Goal: Task Accomplishment & Management: Manage account settings

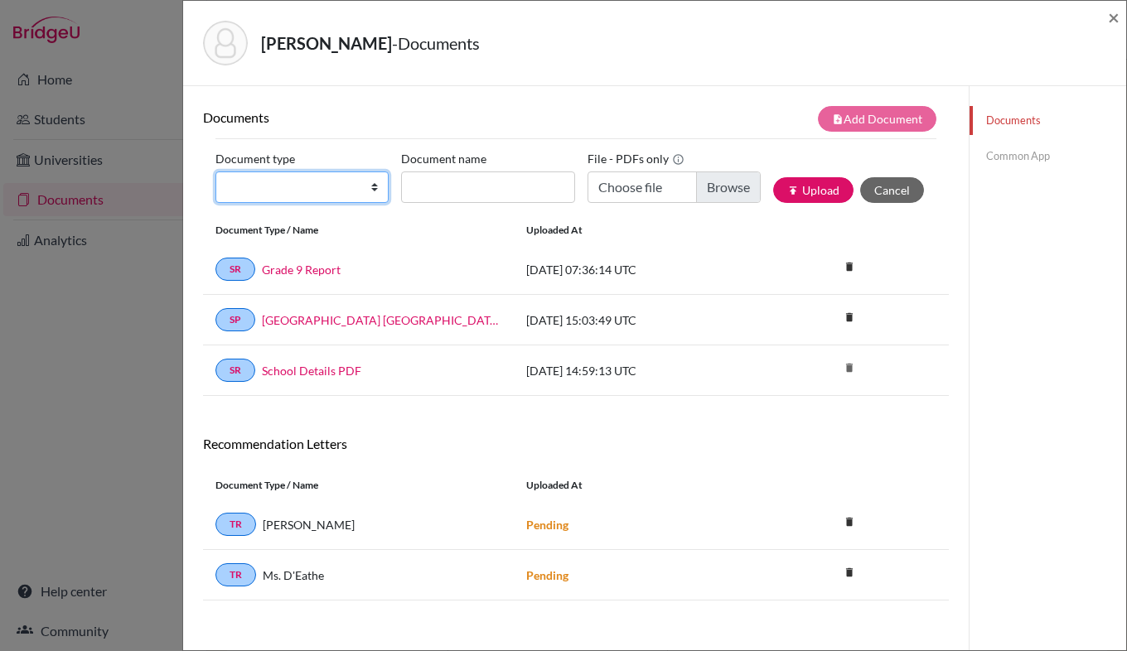
click at [373, 188] on select "Change explanation for Common App reports Counselor recommendation Internationa…" at bounding box center [301, 186] width 173 height 31
select select "44"
click at [215, 171] on select "Change explanation for Common App reports Counselor recommendation Internationa…" at bounding box center [301, 186] width 173 height 31
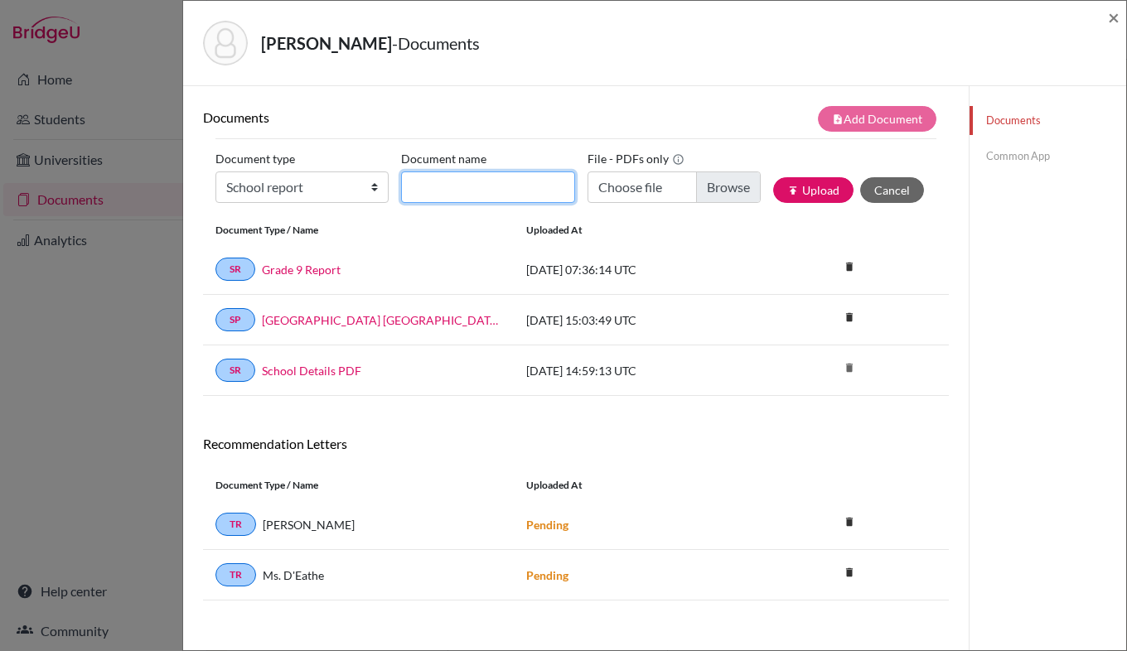
click at [448, 187] on input "Document name" at bounding box center [487, 186] width 173 height 31
type input "Grade 10 Report"
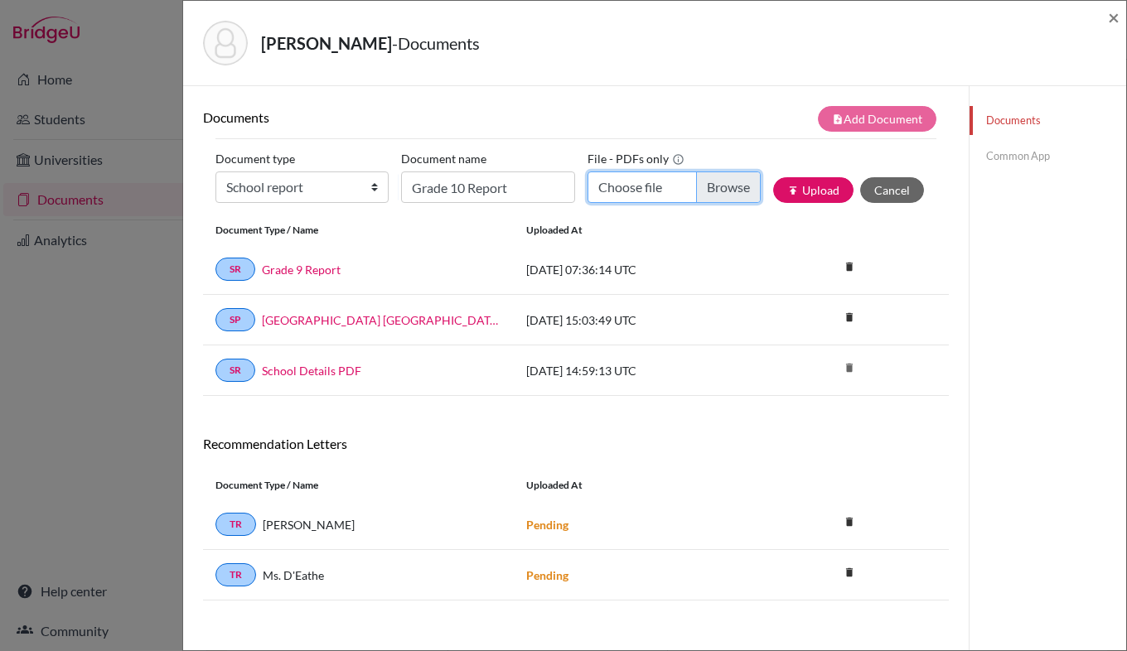
click at [717, 191] on input "Choose file" at bounding box center [673, 186] width 173 height 31
type input "C:\fakepath\End_of_Year_Report_Grade_10_Schlasberg_Harald_Harald_2024-06-26_Gra…"
click at [801, 196] on button "publish Upload" at bounding box center [813, 190] width 80 height 26
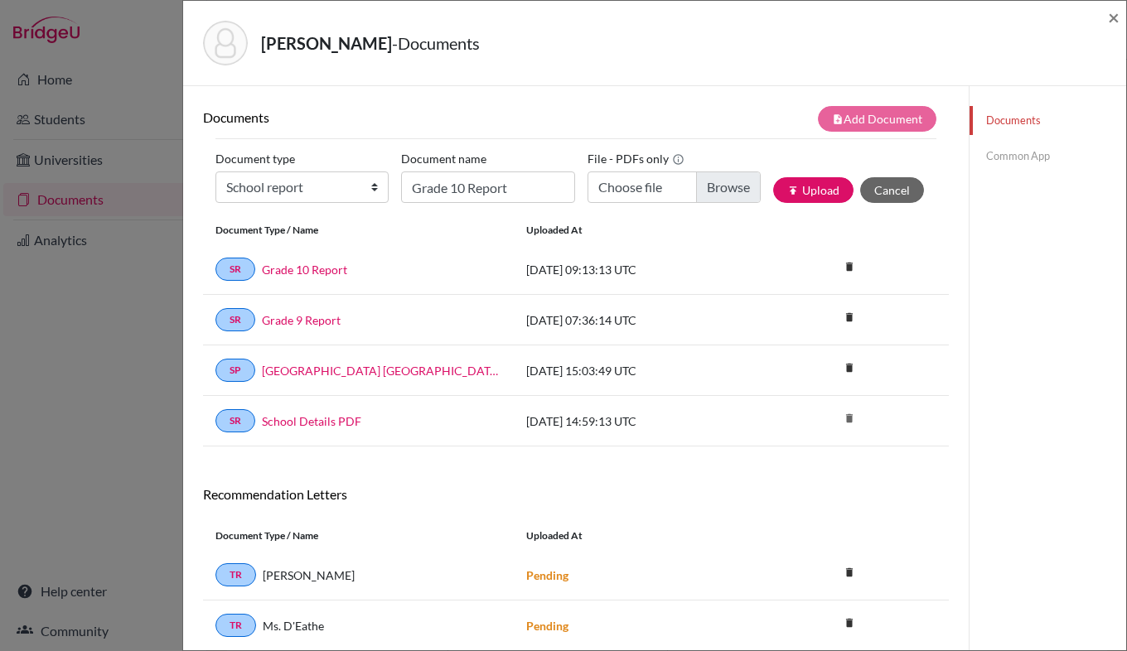
click at [1010, 148] on link "Common App" at bounding box center [1047, 156] width 157 height 29
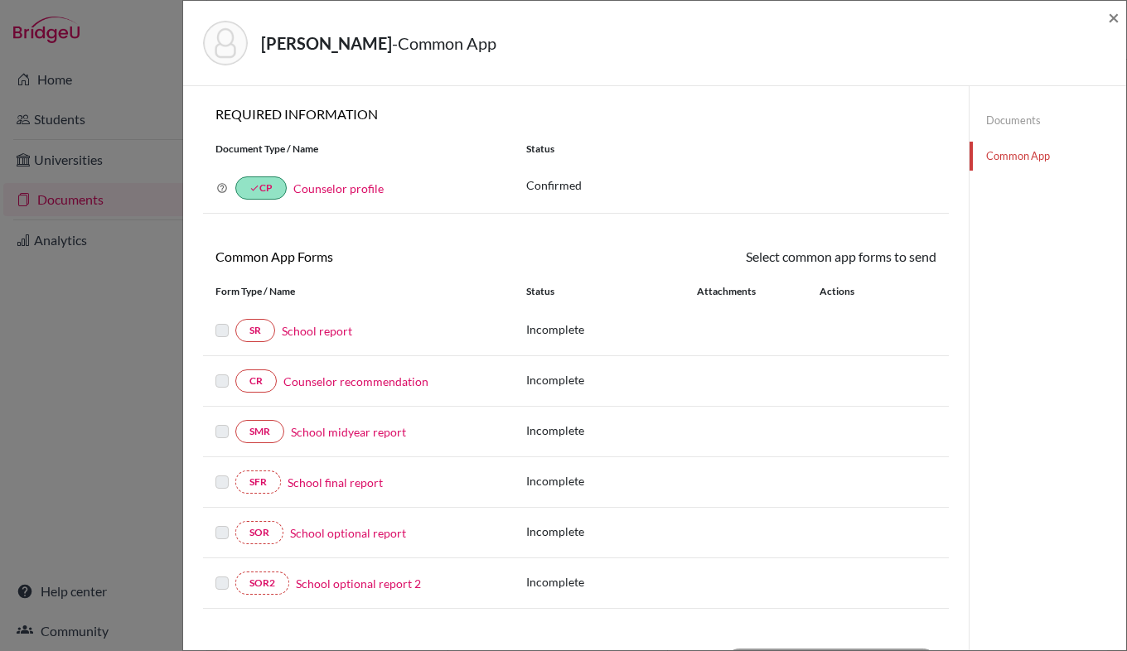
click at [1004, 124] on link "Documents" at bounding box center [1047, 120] width 157 height 29
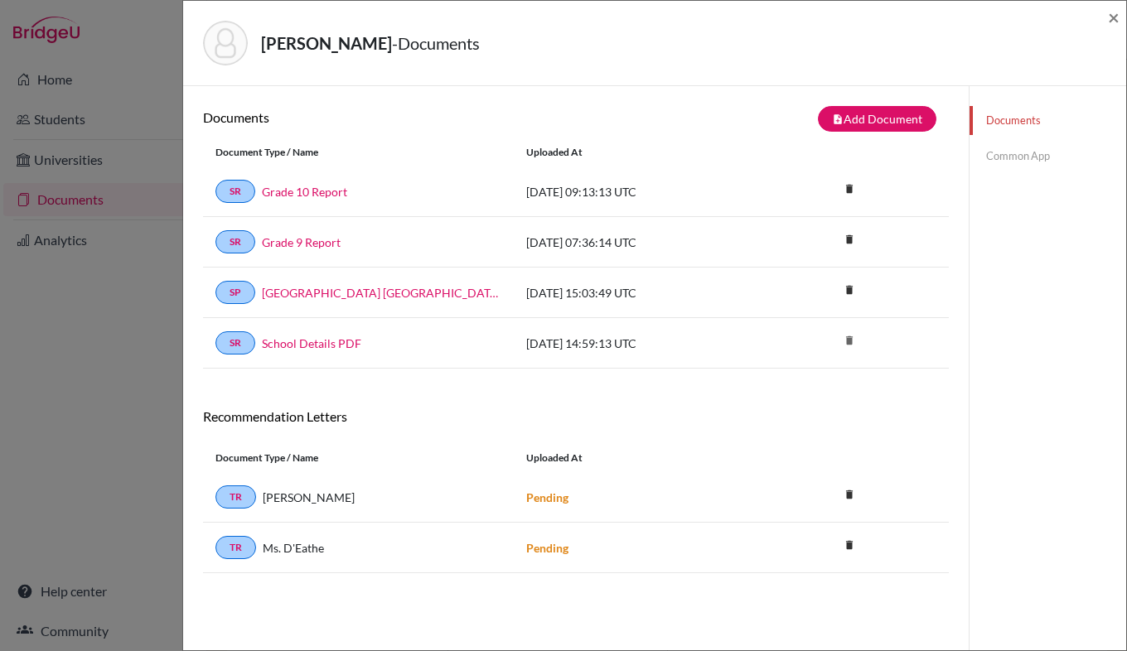
click at [1010, 150] on link "Common App" at bounding box center [1047, 156] width 157 height 29
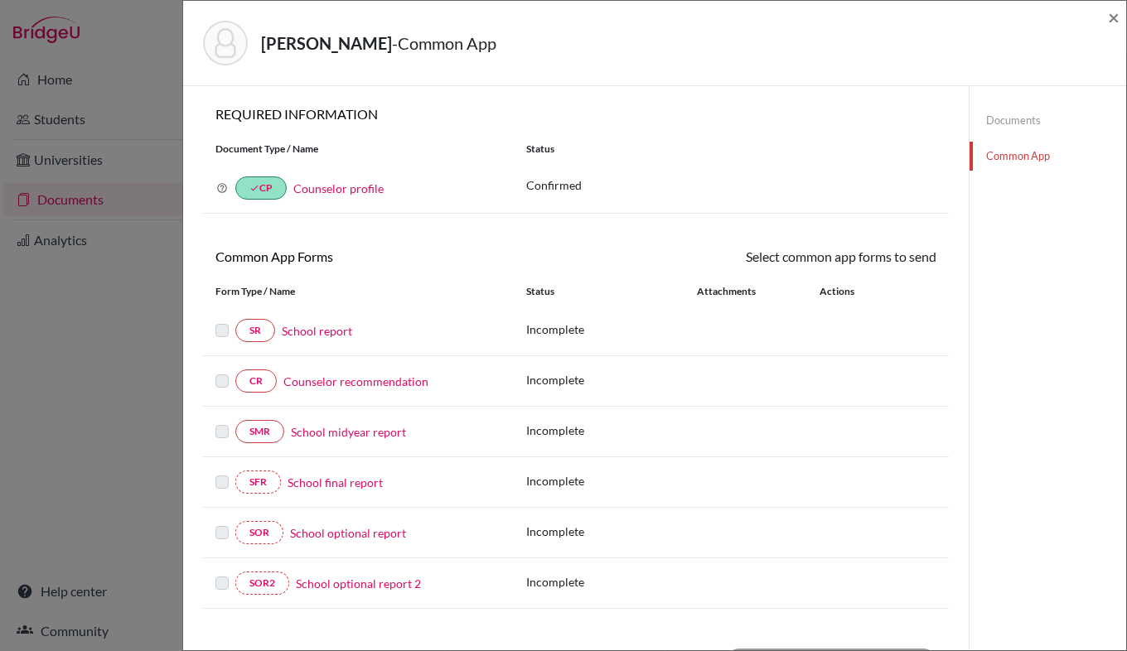
click at [224, 321] on label at bounding box center [221, 321] width 13 height 0
click at [296, 336] on link "School report" at bounding box center [317, 330] width 70 height 17
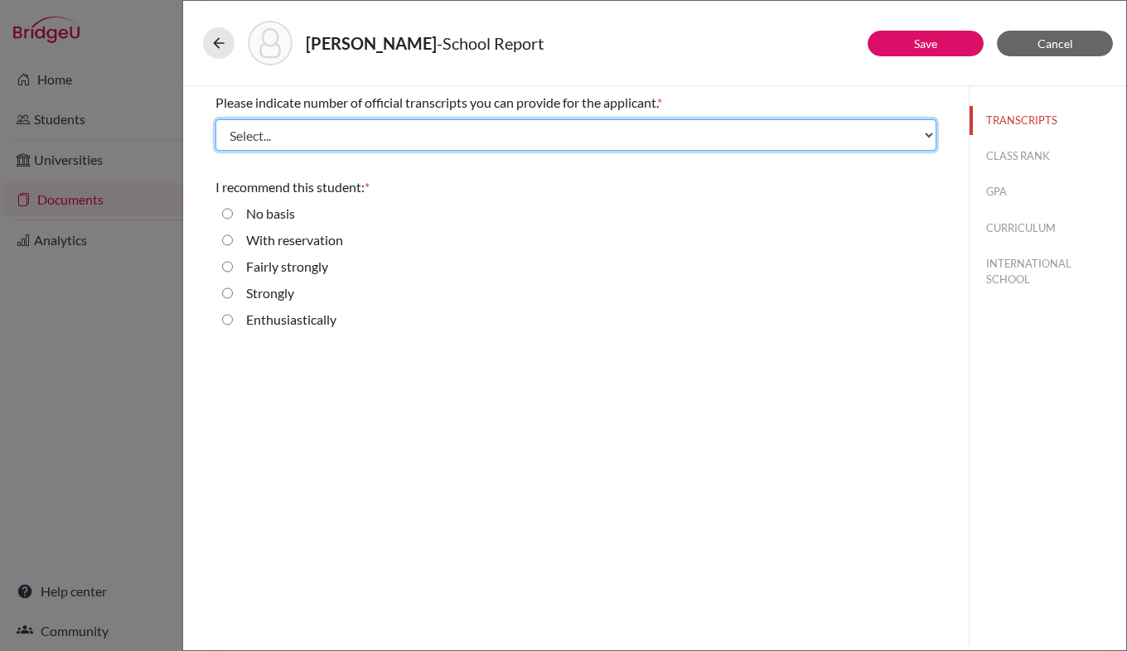
click at [321, 136] on select "Select... 1 2 3 4" at bounding box center [575, 134] width 721 height 31
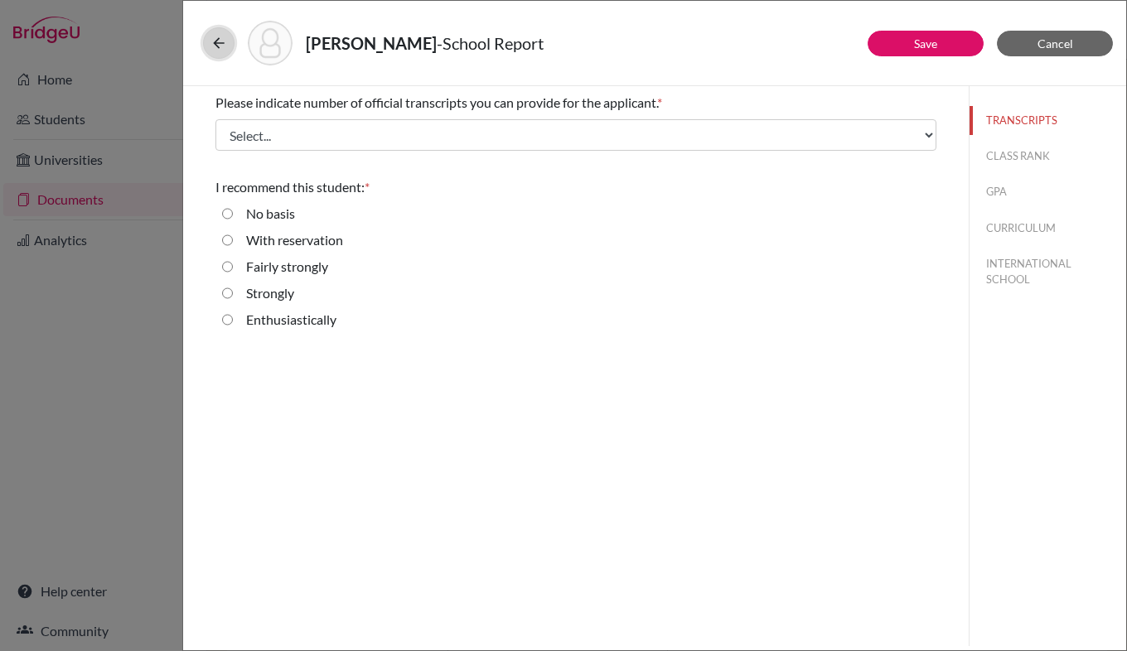
click at [221, 47] on icon at bounding box center [218, 43] width 17 height 17
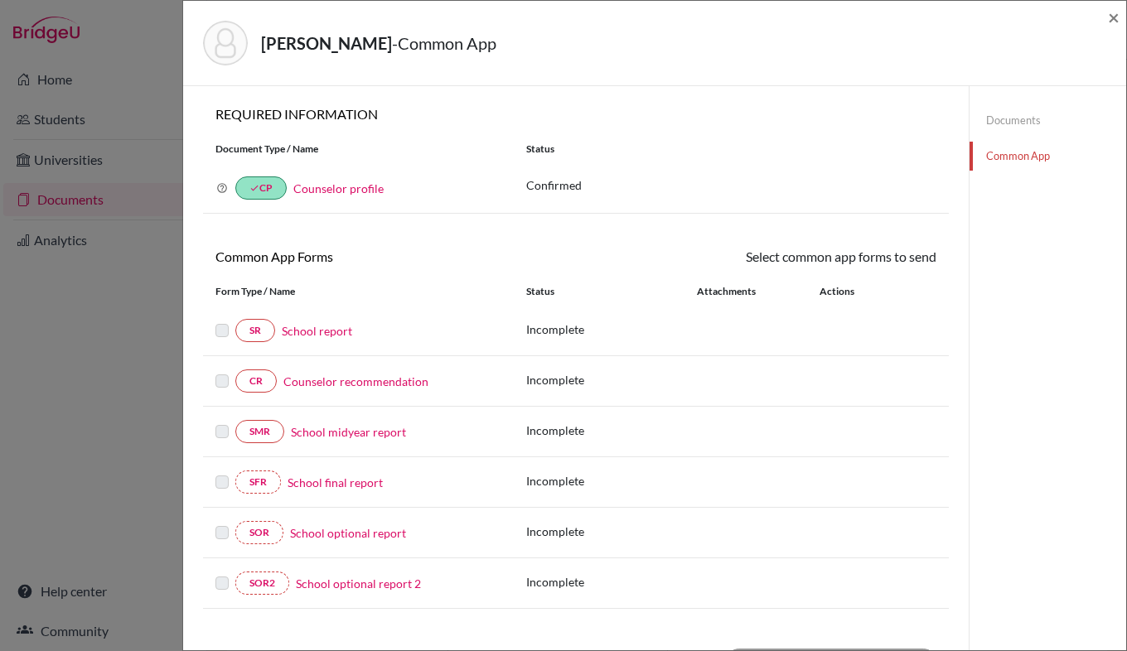
click at [152, 120] on div "Schlasberg, Harald - Common App × × REQUIRED INFORMATION Document Type / Name S…" at bounding box center [563, 325] width 1127 height 651
click at [1119, 22] on div "Schlasberg, Harald - Common App ×" at bounding box center [654, 43] width 943 height 85
click at [1111, 21] on span "×" at bounding box center [1114, 17] width 12 height 24
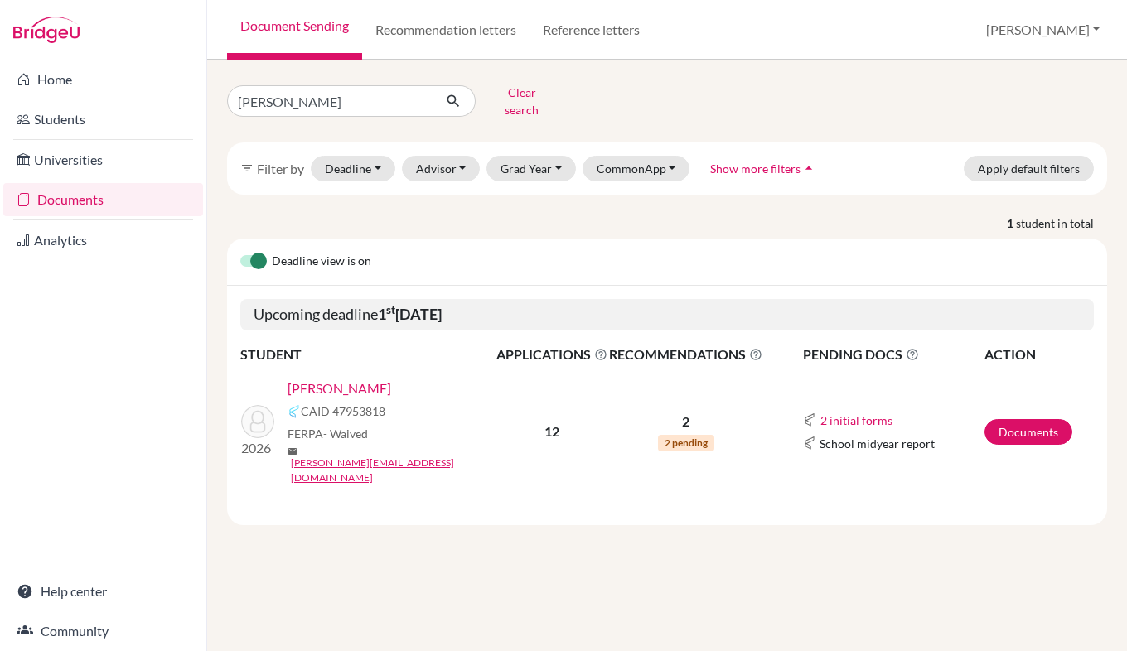
click at [373, 379] on link "[PERSON_NAME]" at bounding box center [339, 389] width 104 height 20
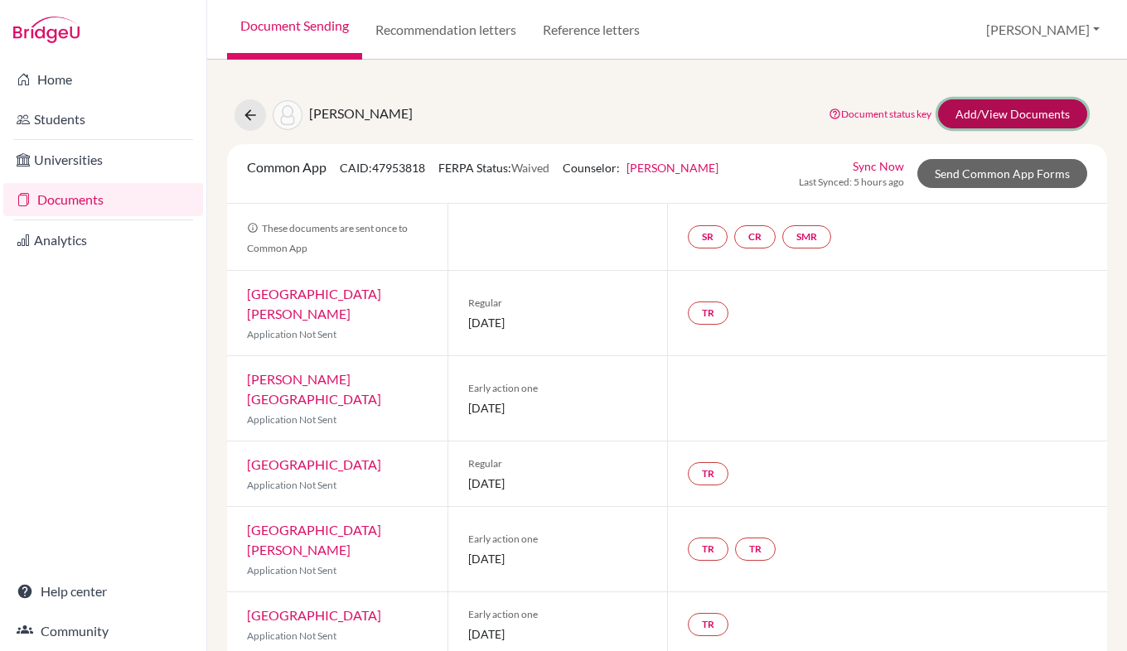
click at [1016, 117] on link "Add/View Documents" at bounding box center [1012, 113] width 149 height 29
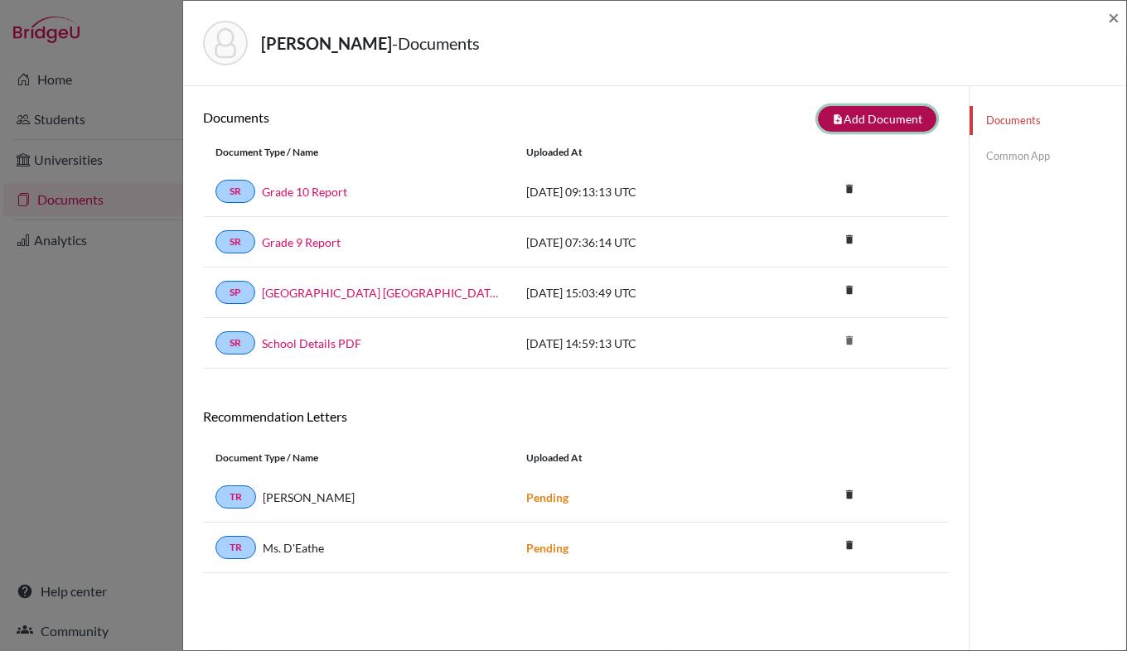
click at [866, 120] on button "note_add Add Document" at bounding box center [877, 119] width 118 height 26
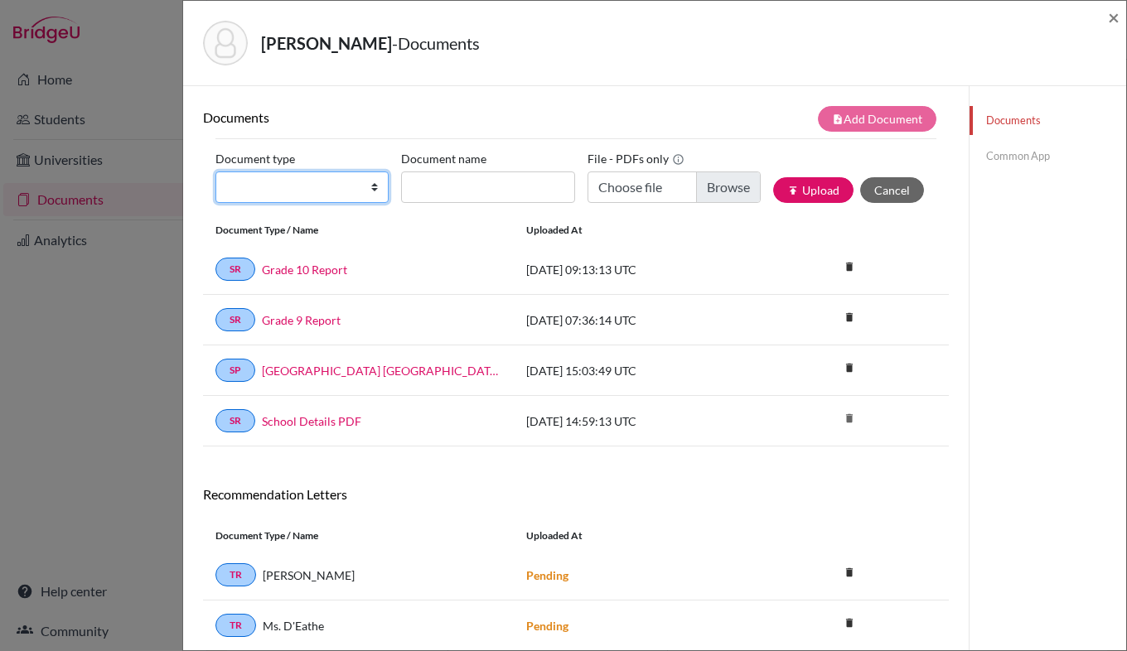
click at [331, 186] on select "Change explanation for Common App reports Counselor recommendation Internationa…" at bounding box center [301, 186] width 173 height 31
select select "2"
click at [215, 171] on select "Change explanation for Common App reports Counselor recommendation Internationa…" at bounding box center [301, 186] width 173 height 31
click at [466, 184] on input "Document name" at bounding box center [487, 186] width 173 height 31
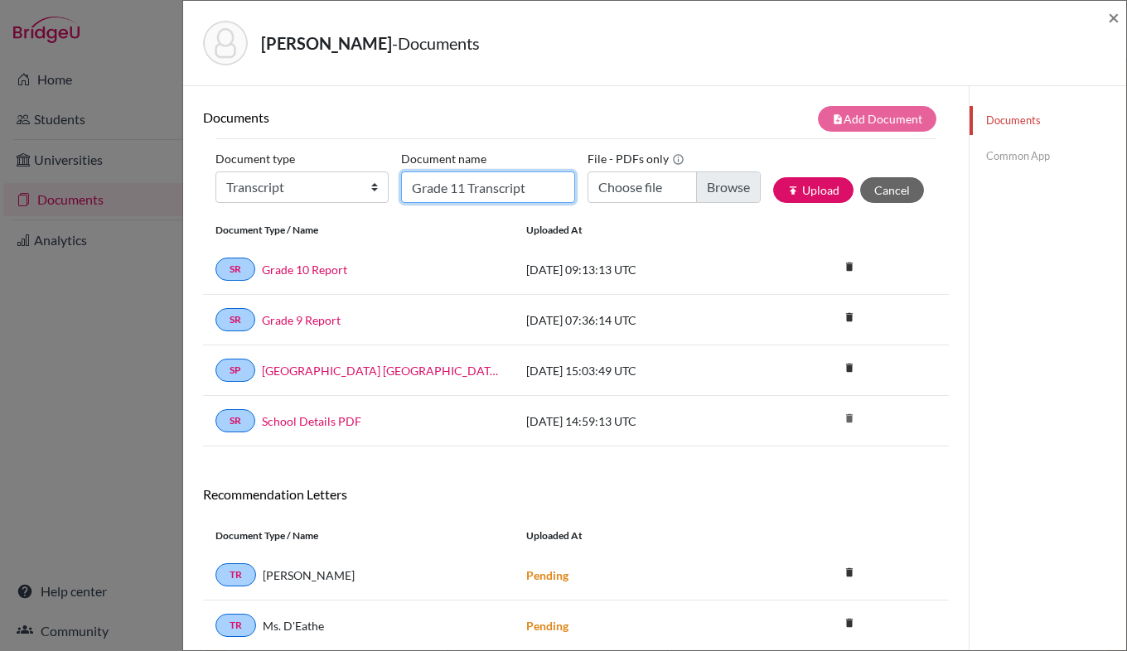
type input "Grade 11 Transcript"
click at [711, 243] on div "Document Type / Name Uploaded at" at bounding box center [576, 230] width 746 height 28
click at [703, 192] on input "Choose file" at bounding box center [673, 186] width 173 height 31
type input "C:\fakepath\Schlasberg_Harald_Transcript.pdf"
click at [810, 189] on button "publish Upload" at bounding box center [813, 190] width 80 height 26
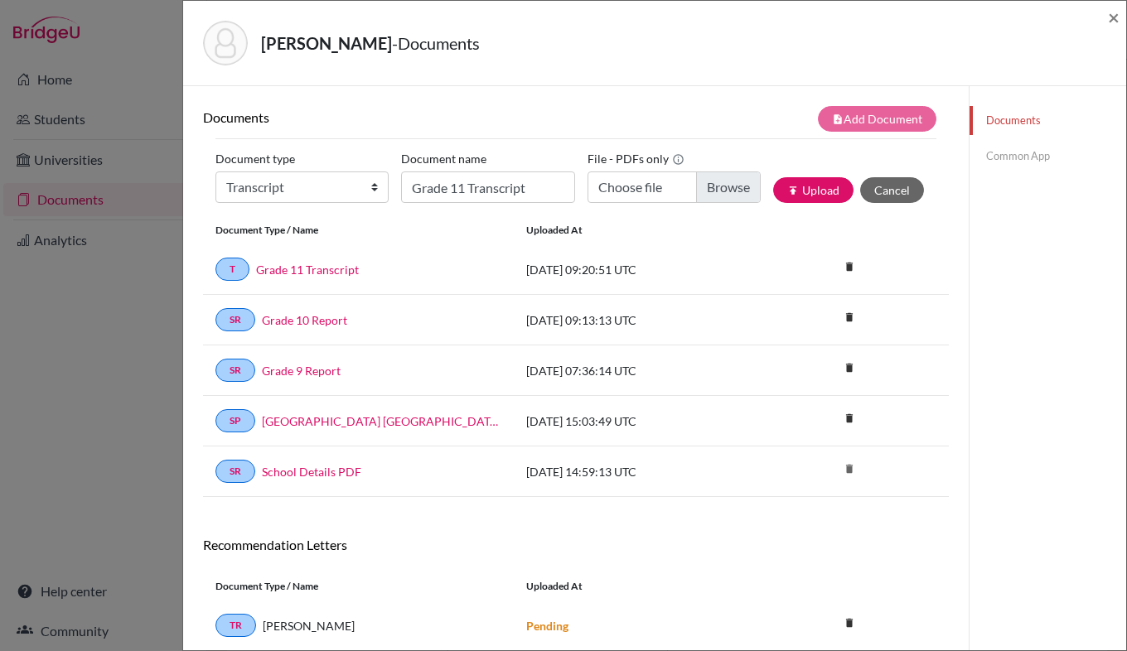
click at [153, 74] on div "Schlasberg, Harald - Documents × Documents note_add Add Document Document type …" at bounding box center [563, 325] width 1127 height 651
click at [1113, 22] on span "×" at bounding box center [1114, 17] width 12 height 24
